Goal: Answer question/provide support

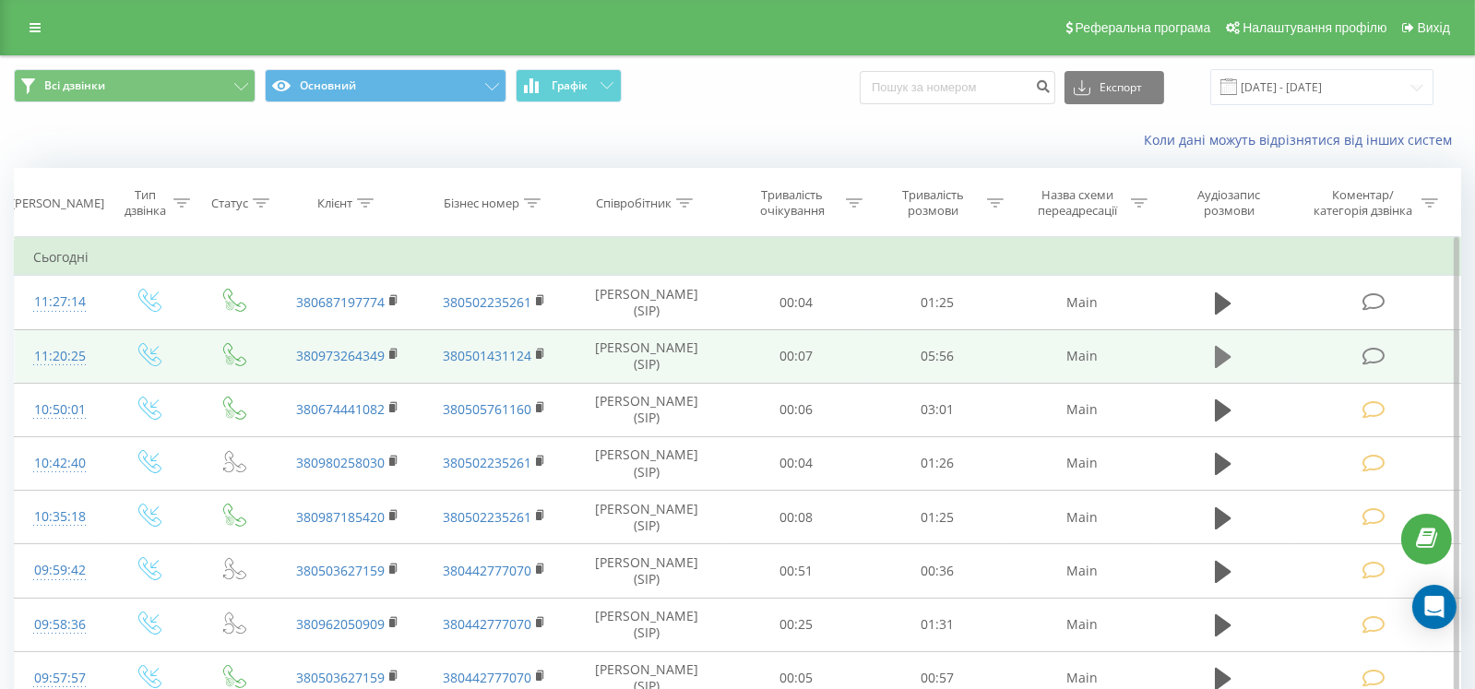
click at [1213, 353] on button at bounding box center [1223, 357] width 28 height 28
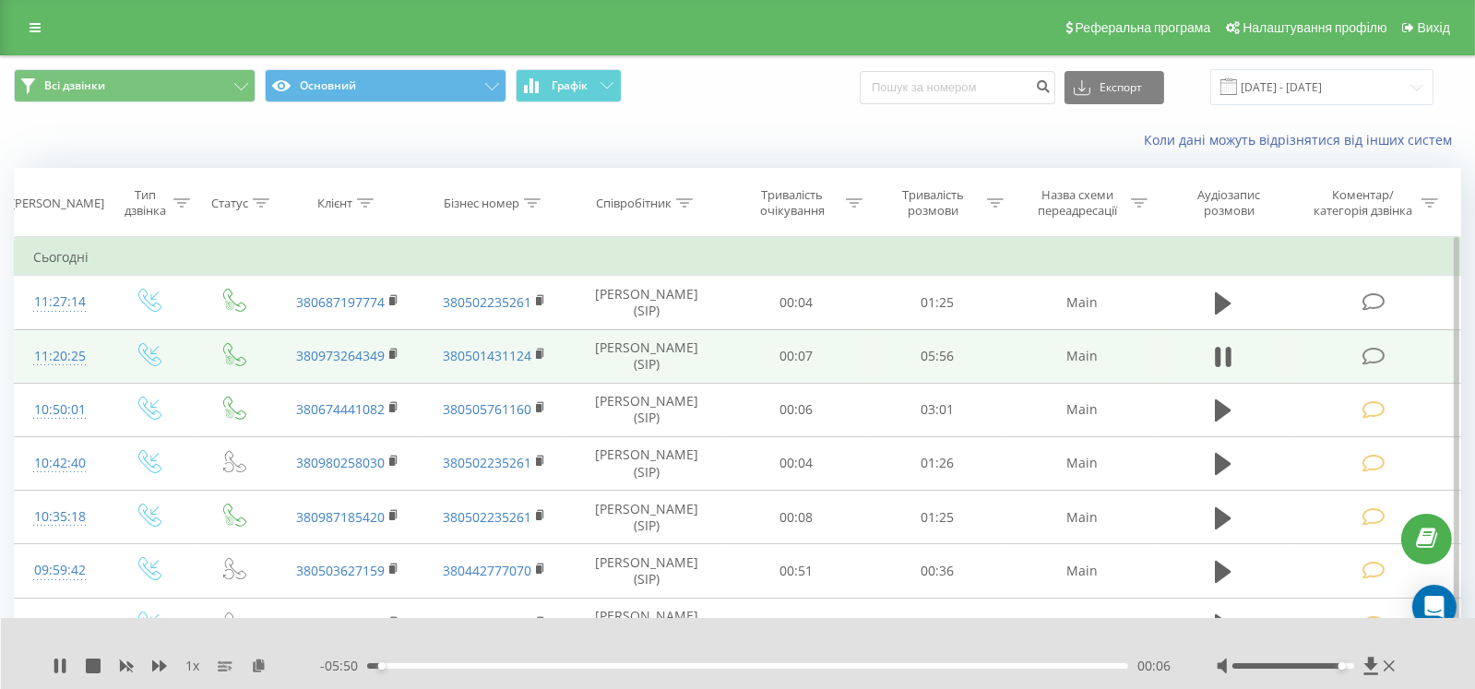
drag, startPoint x: 1326, startPoint y: 665, endPoint x: 1357, endPoint y: 668, distance: 31.5
click at [1357, 668] on div at bounding box center [1307, 666] width 183 height 18
click at [1368, 353] on icon at bounding box center [1373, 356] width 23 height 19
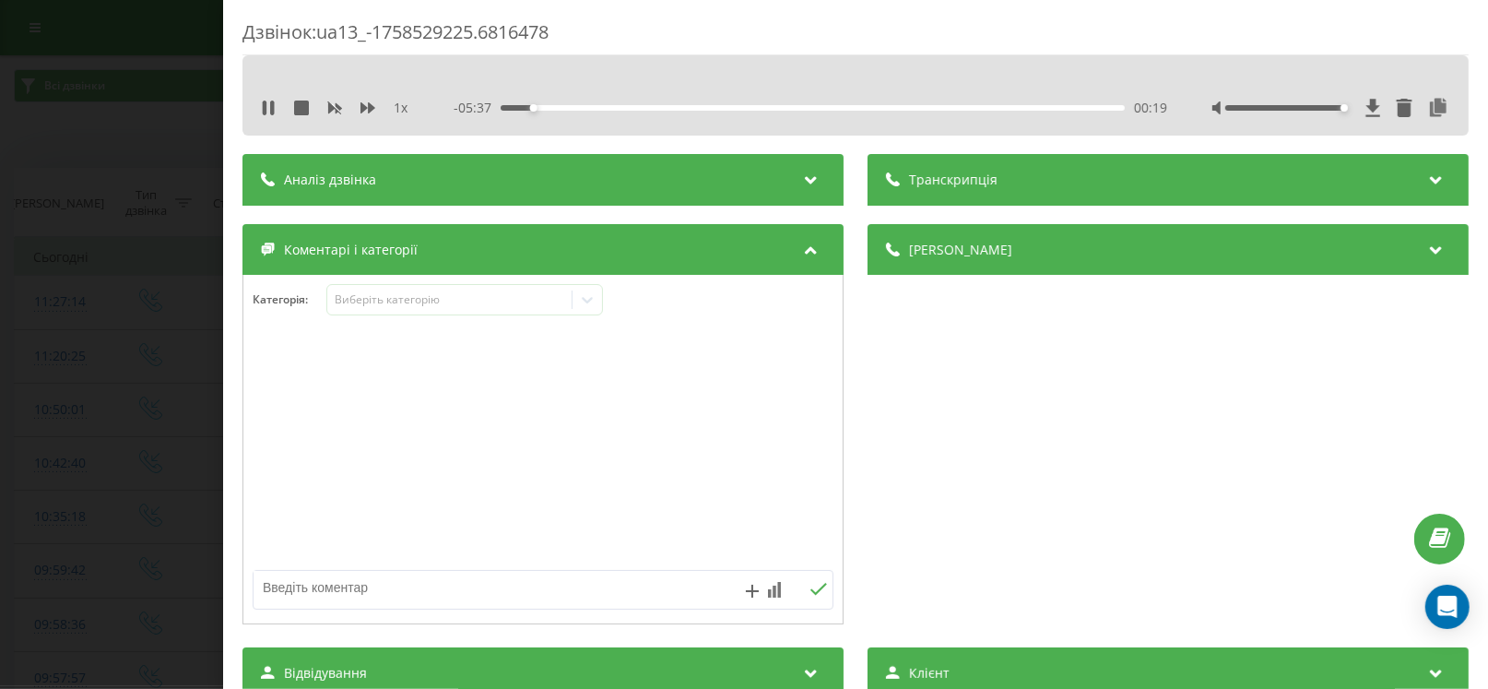
click at [258, 604] on div at bounding box center [485, 590] width 463 height 38
paste textarea "[DATE] 11:00:00 Tiggo 7 PRO загорівся двигуна і не бере газ, на бензині їздить.…"
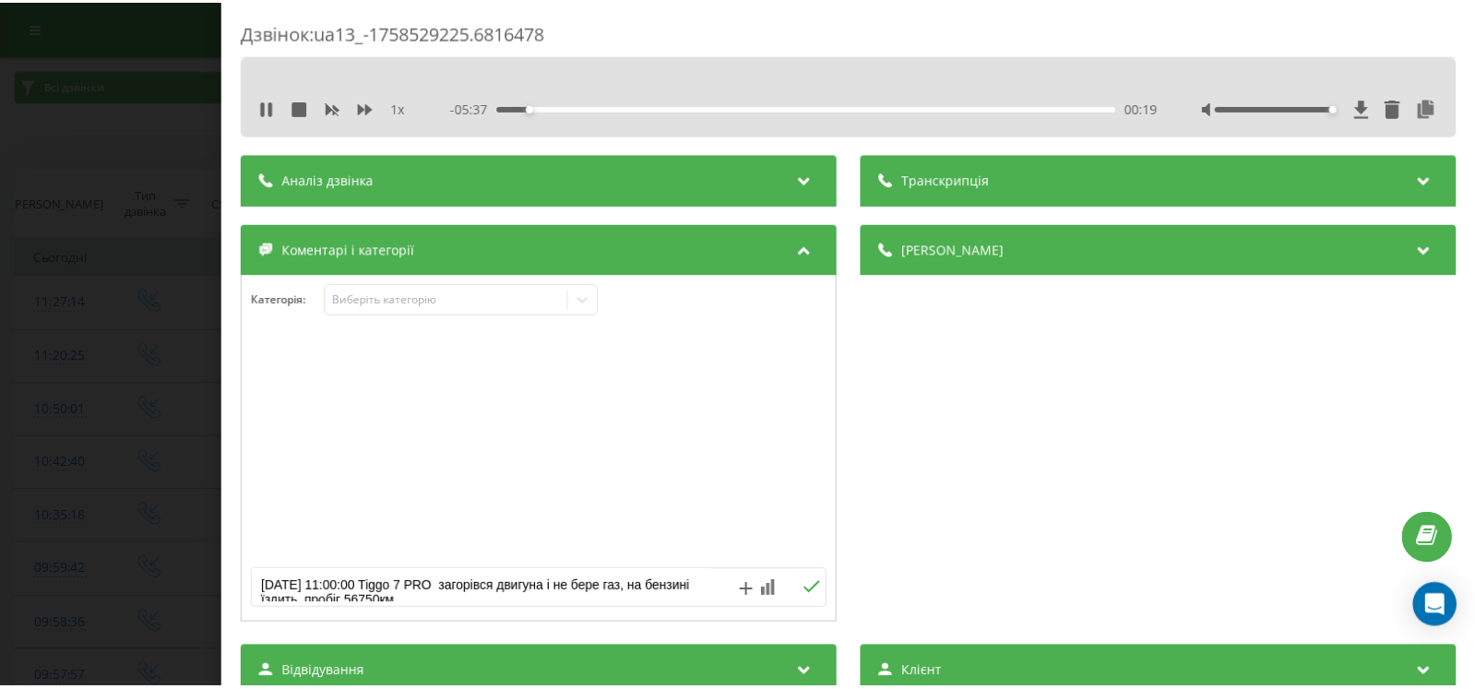
scroll to position [5, 0]
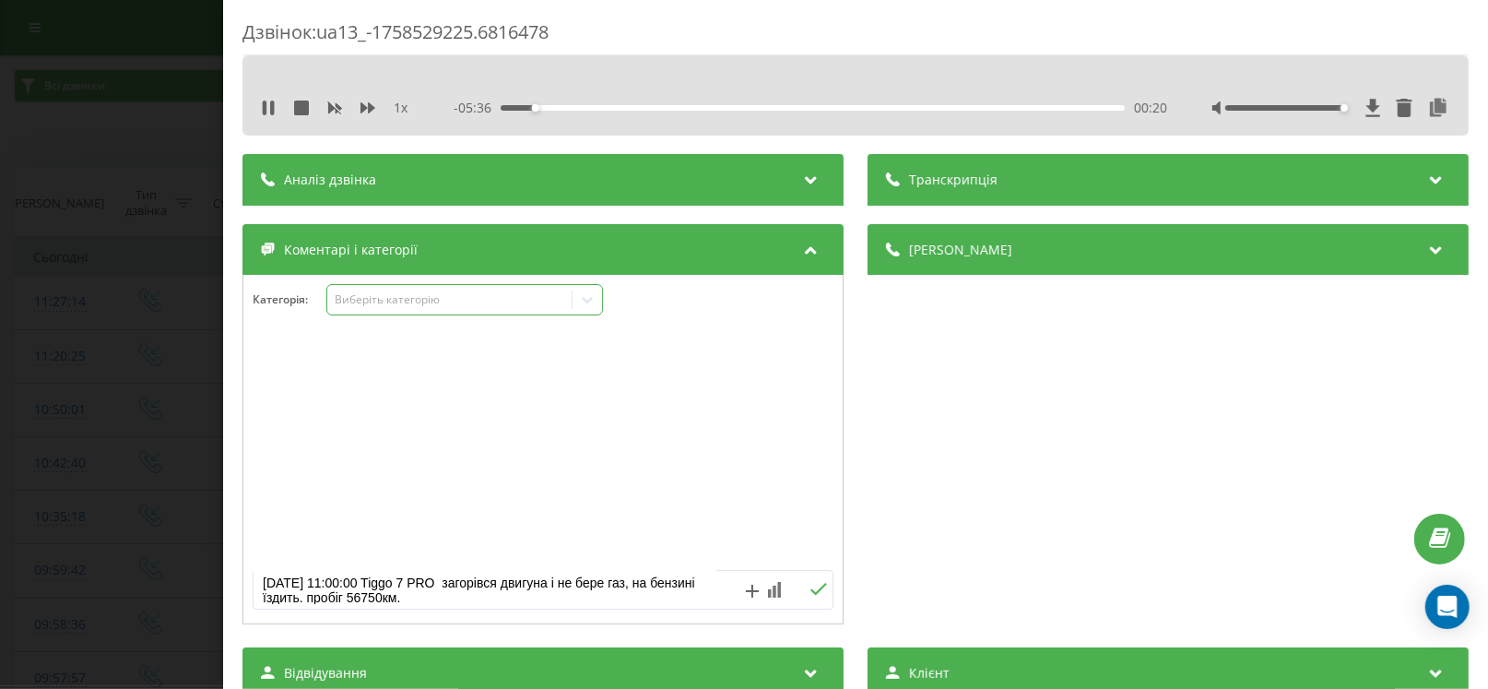
drag, startPoint x: 412, startPoint y: 300, endPoint x: 393, endPoint y: 311, distance: 22.3
click at [403, 306] on div "Виберіть категорію" at bounding box center [449, 300] width 244 height 18
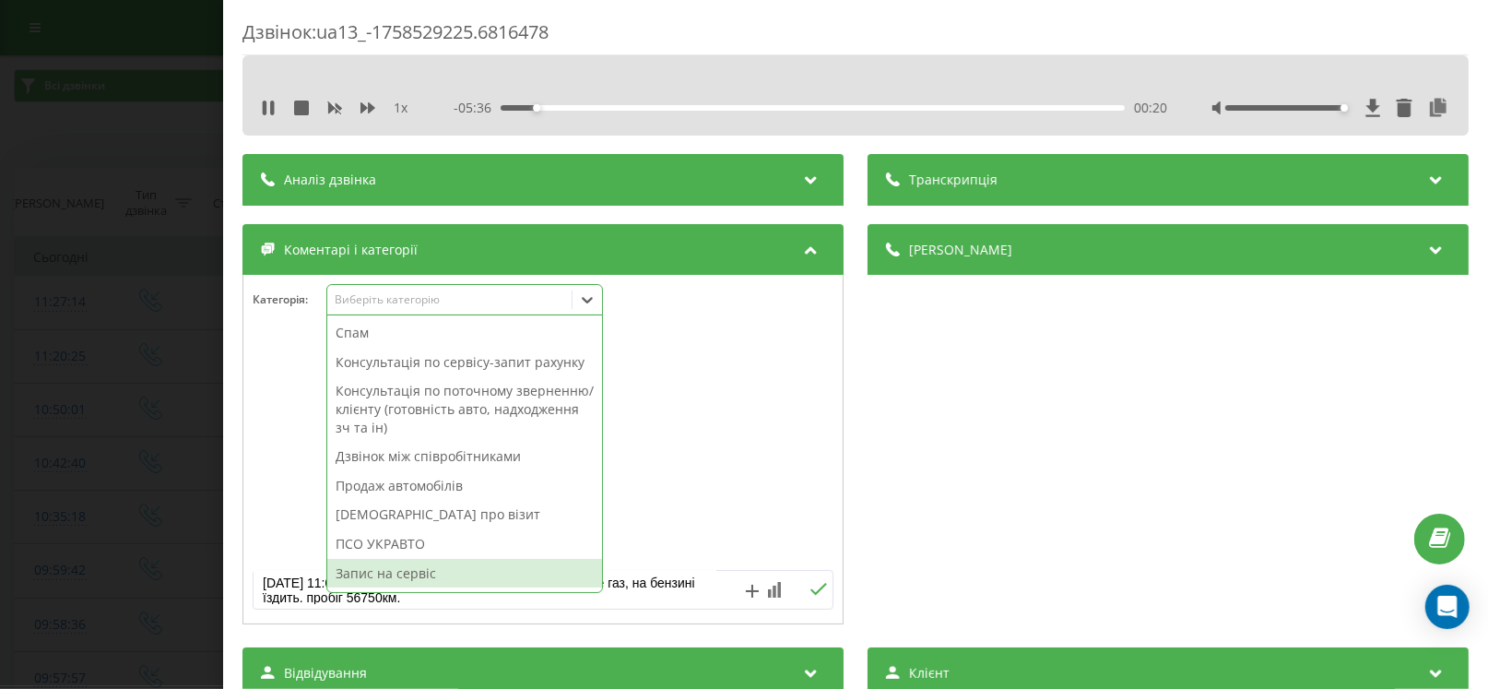
click at [384, 572] on div "Запис на сервіс" at bounding box center [464, 574] width 275 height 30
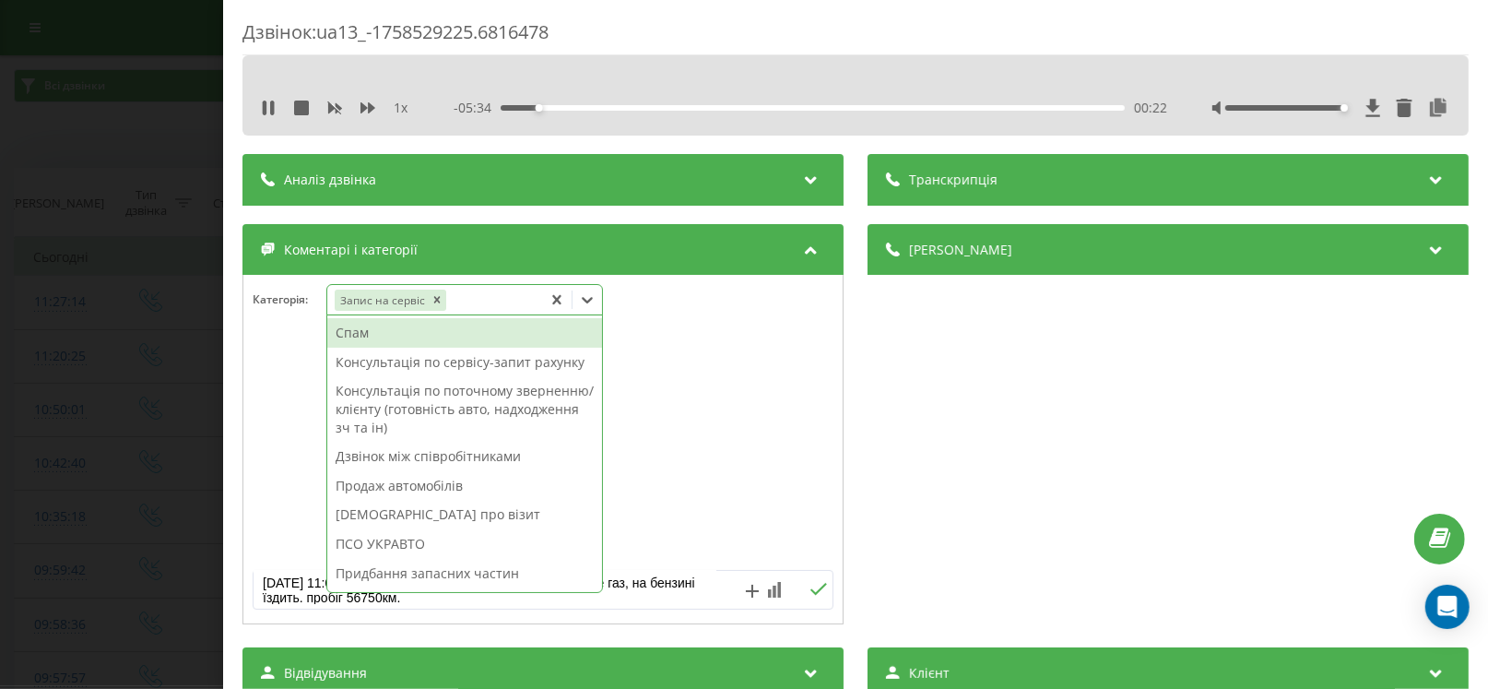
click at [252, 373] on div at bounding box center [542, 449] width 599 height 221
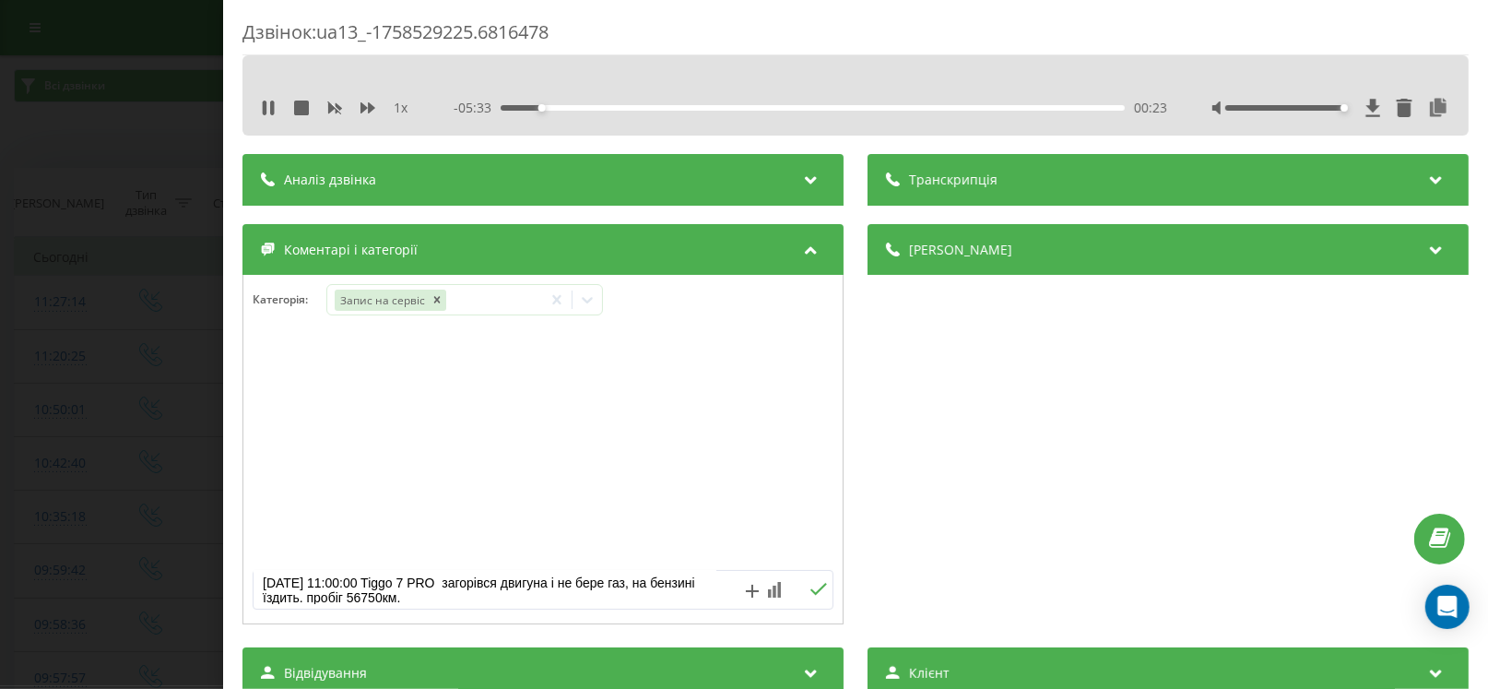
click at [263, 580] on textarea "[DATE] 11:00:00 Tiggo 7 PRO загорівся двигуна і не бере газ, на бензині їздить.…" at bounding box center [485, 587] width 463 height 33
type textarea "запис [DATE] 11:00:00 Tiggo 7 PRO загорівся двигуна і не бере газ, на бензині ї…"
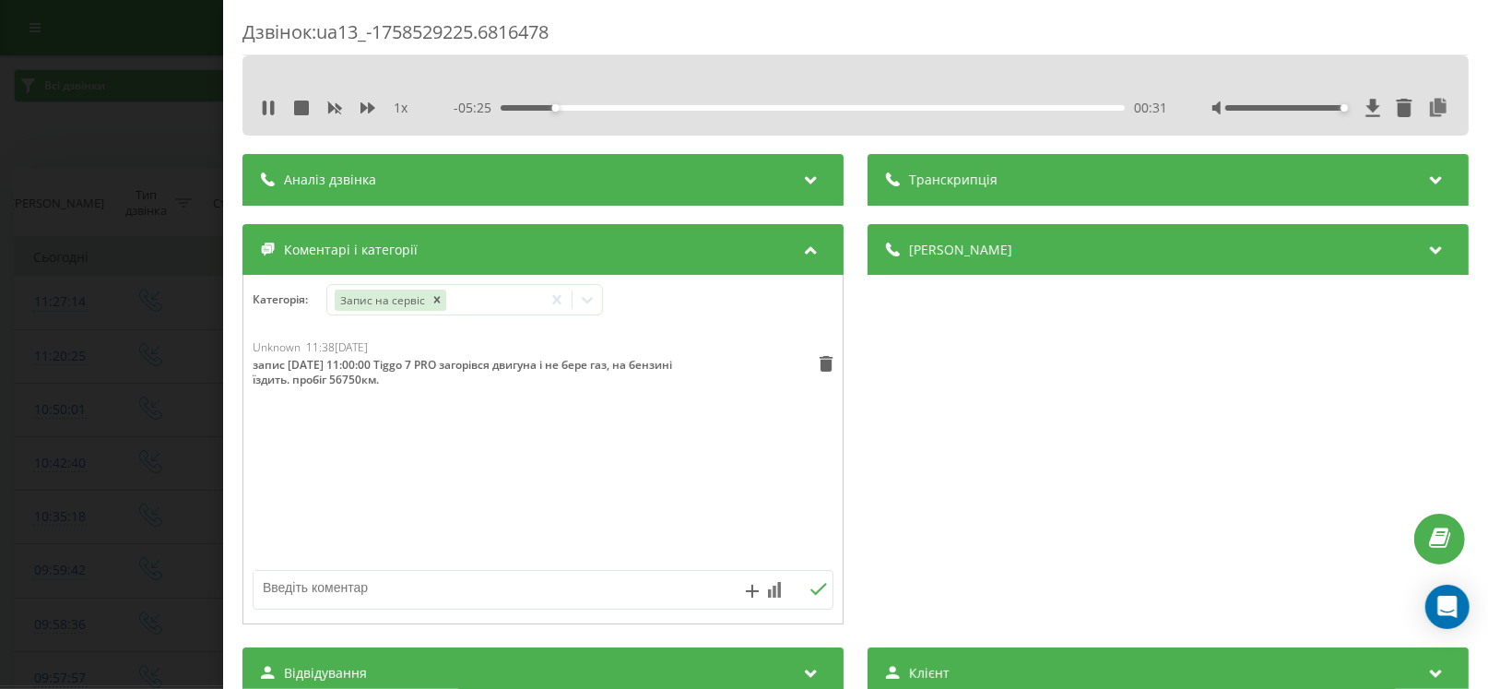
click at [91, 366] on div "Дзвінок : ua13_-1758529225.6816478 1 x - 05:25 00:31 00:31 Транскрипція Для AI-…" at bounding box center [744, 344] width 1488 height 689
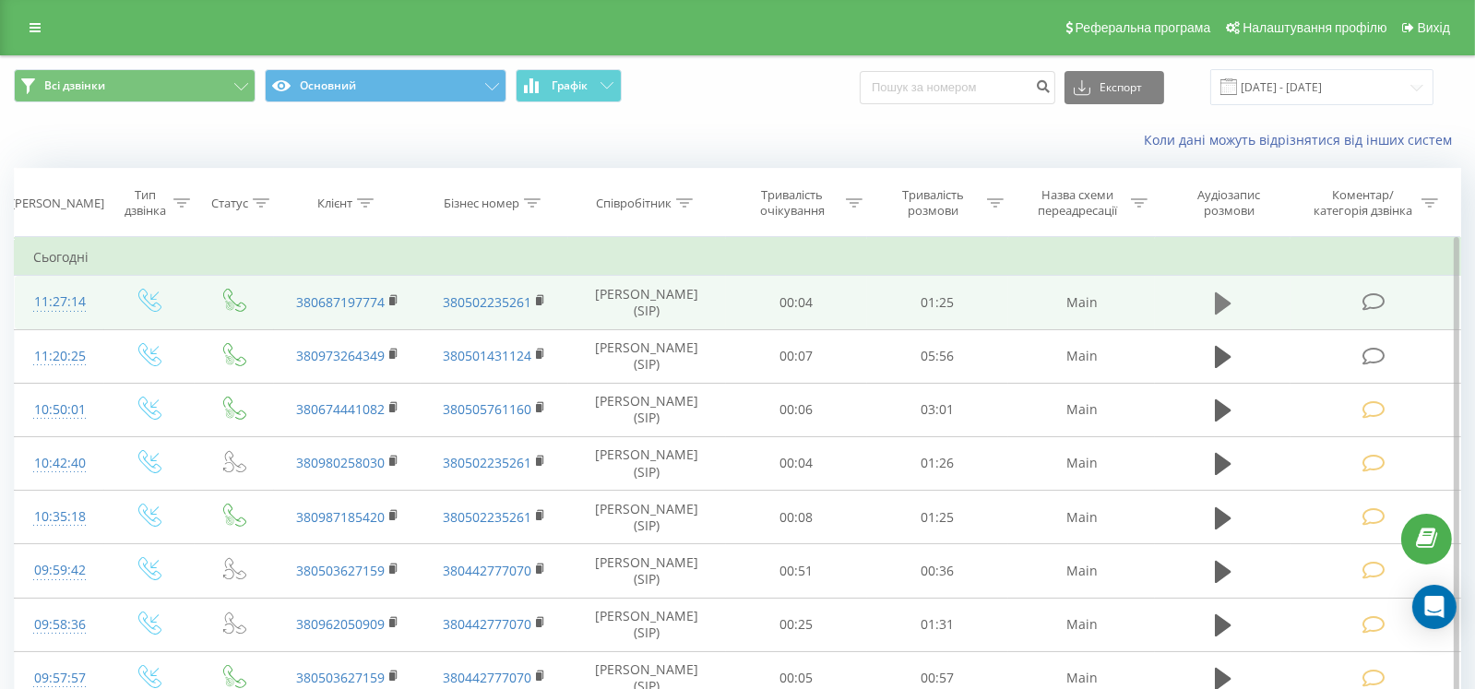
click at [1227, 302] on icon at bounding box center [1223, 303] width 17 height 22
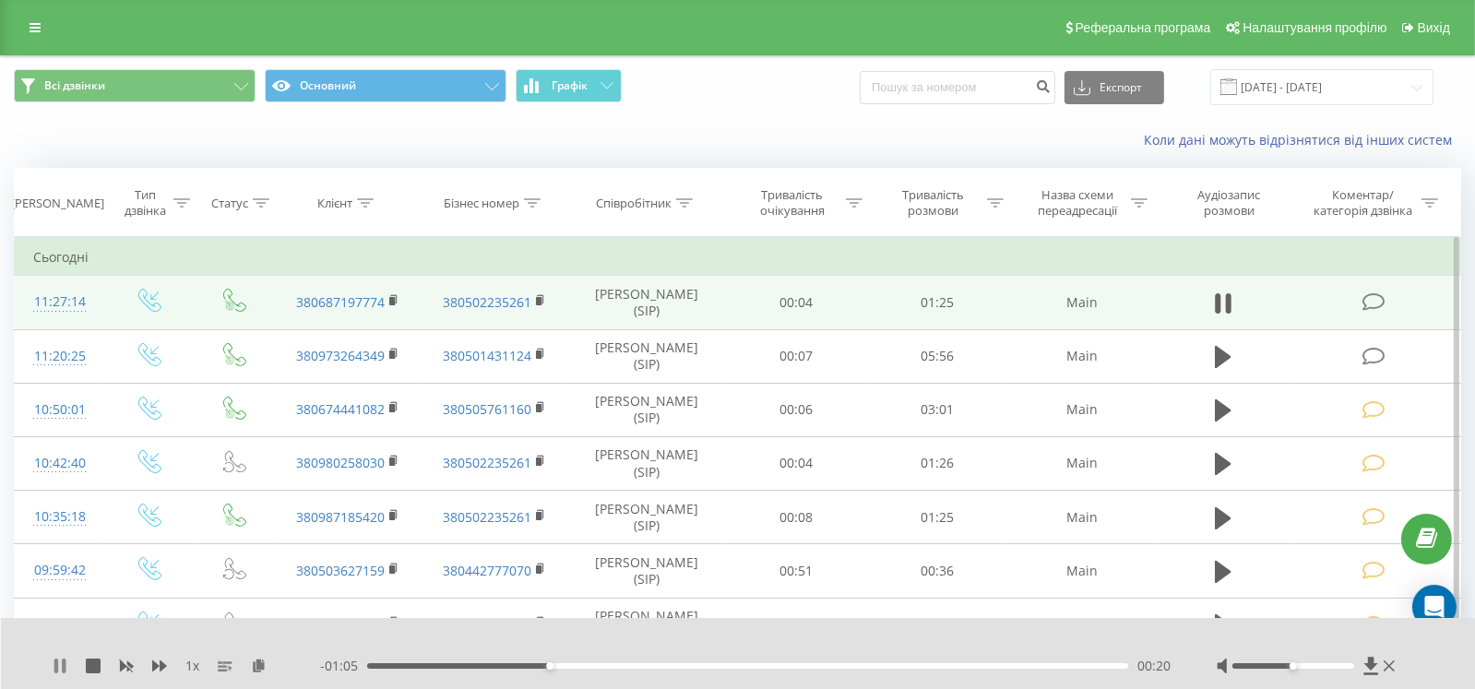
click at [57, 663] on icon at bounding box center [56, 665] width 4 height 15
click at [511, 666] on div "00:16" at bounding box center [747, 666] width 761 height 6
click at [69, 665] on div "1 x" at bounding box center [186, 666] width 267 height 18
click at [60, 660] on icon at bounding box center [60, 665] width 15 height 15
click at [61, 669] on icon at bounding box center [60, 665] width 15 height 15
